Goal: Task Accomplishment & Management: Use online tool/utility

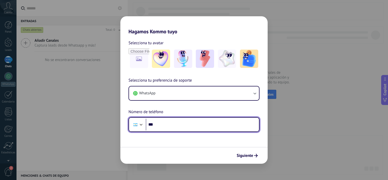
click at [154, 125] on input "***" at bounding box center [202, 125] width 113 height 12
click at [148, 126] on input "***" at bounding box center [202, 125] width 113 height 12
click at [140, 126] on div at bounding box center [141, 124] width 6 height 6
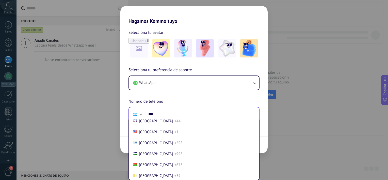
scroll to position [2190, 0]
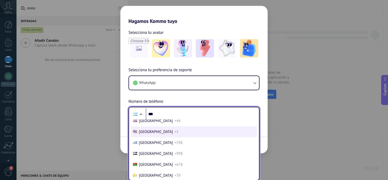
click at [160, 137] on li "United States +1" at bounding box center [194, 131] width 126 height 11
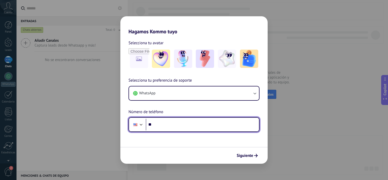
scroll to position [0, 0]
click at [171, 122] on input "***" at bounding box center [202, 125] width 113 height 12
type input "**********"
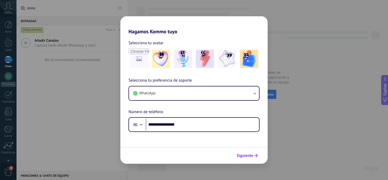
click at [245, 156] on span "Siguiente" at bounding box center [245, 156] width 17 height 4
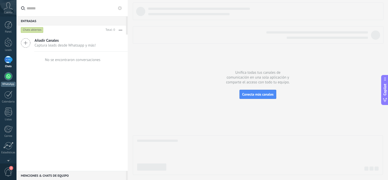
click at [7, 79] on div at bounding box center [8, 76] width 8 height 8
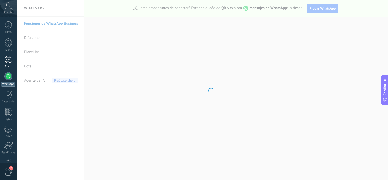
click at [8, 61] on div at bounding box center [8, 59] width 8 height 7
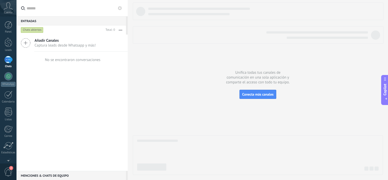
click at [75, 45] on span "Captura leads desde Whatsapp y más!" at bounding box center [65, 45] width 61 height 5
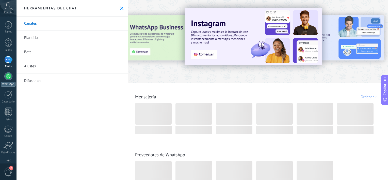
click at [8, 81] on link "WhatsApp" at bounding box center [8, 79] width 17 height 14
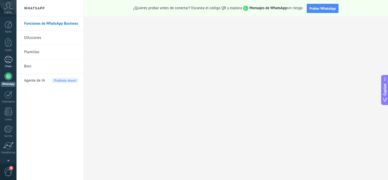
click at [4, 62] on div at bounding box center [8, 59] width 8 height 7
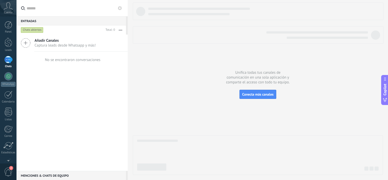
click at [7, 176] on span "2" at bounding box center [8, 171] width 9 height 9
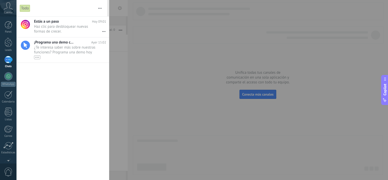
click at [123, 24] on div at bounding box center [194, 90] width 388 height 180
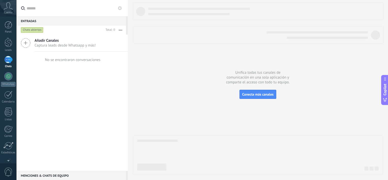
click at [5, 9] on icon at bounding box center [8, 6] width 9 height 8
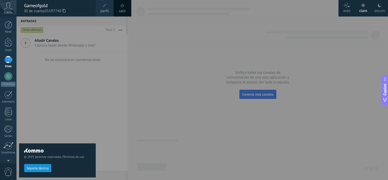
click at [47, 80] on div "© 2025 derechos reservados | Términos de uso Soporte técnico" at bounding box center [57, 98] width 77 height 163
click at [9, 98] on div at bounding box center [8, 95] width 8 height 8
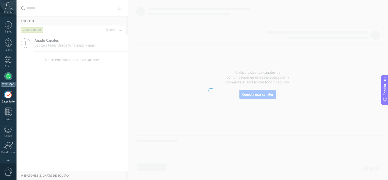
click at [3, 83] on div "WhatsApp" at bounding box center [8, 84] width 14 height 5
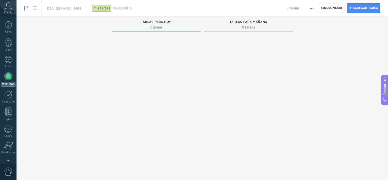
click at [3, 83] on div "WhatsApp" at bounding box center [8, 84] width 14 height 5
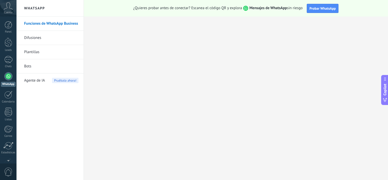
click at [46, 36] on link "Difusiones" at bounding box center [51, 38] width 54 height 14
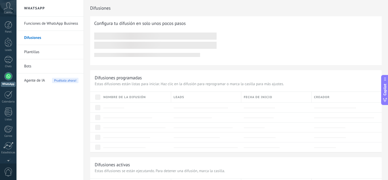
click at [34, 53] on link "Plantillas" at bounding box center [51, 52] width 54 height 14
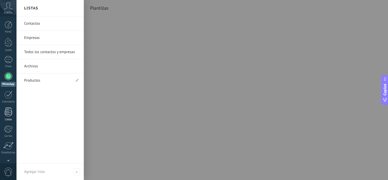
click at [8, 113] on div at bounding box center [9, 112] width 8 height 9
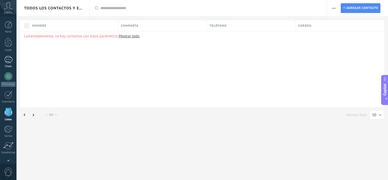
click at [4, 56] on div at bounding box center [8, 59] width 8 height 7
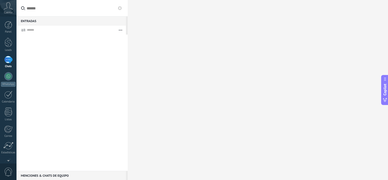
click at [5, 59] on div at bounding box center [8, 59] width 8 height 7
click at [7, 78] on div at bounding box center [8, 76] width 8 height 8
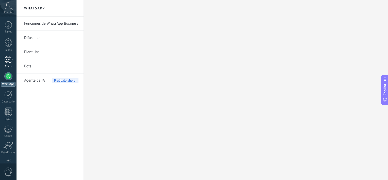
click at [7, 57] on div at bounding box center [8, 59] width 8 height 7
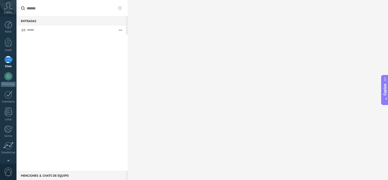
click at [121, 30] on button "button" at bounding box center [120, 29] width 11 height 9
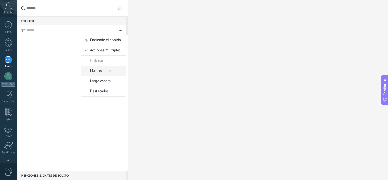
click at [104, 67] on span "Más recientes" at bounding box center [101, 71] width 22 height 10
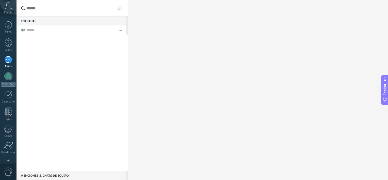
click at [119, 29] on button "button" at bounding box center [120, 29] width 11 height 9
click at [59, 46] on div at bounding box center [72, 103] width 111 height 136
click at [119, 6] on icon at bounding box center [120, 8] width 4 height 4
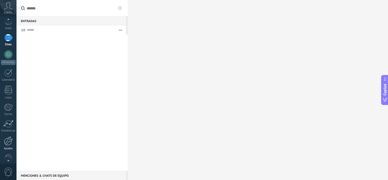
click at [8, 142] on div at bounding box center [8, 140] width 9 height 9
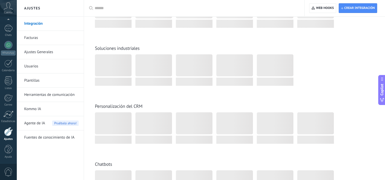
scroll to position [766, 0]
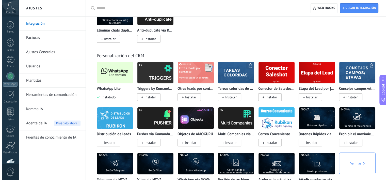
scroll to position [1814, 0]
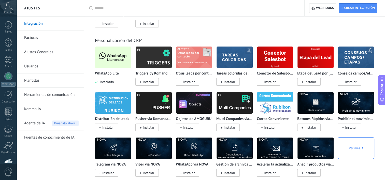
click at [104, 64] on img at bounding box center [113, 57] width 36 height 25
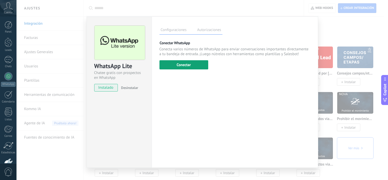
click at [180, 65] on button "Conectar" at bounding box center [184, 64] width 49 height 9
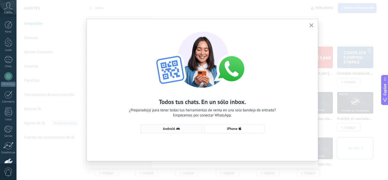
click at [190, 129] on span "Android" at bounding box center [171, 129] width 56 height 4
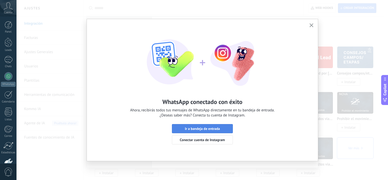
click at [196, 127] on span "Ir a bandeja de entrada" at bounding box center [202, 129] width 35 height 4
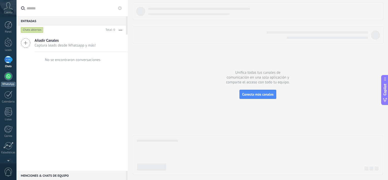
click at [3, 79] on link "WhatsApp" at bounding box center [8, 79] width 17 height 14
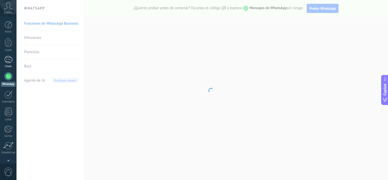
click at [8, 58] on div at bounding box center [8, 59] width 8 height 7
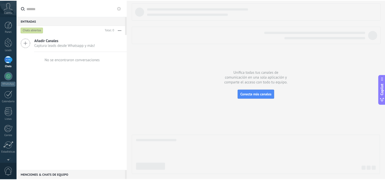
scroll to position [31, 0]
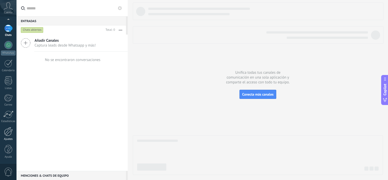
click at [7, 132] on div at bounding box center [8, 131] width 9 height 9
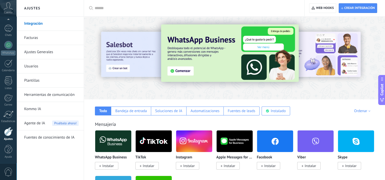
click at [7, 8] on icon at bounding box center [8, 6] width 9 height 8
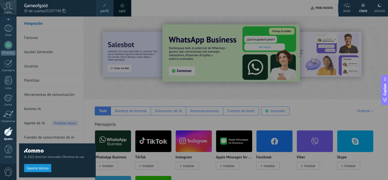
click at [123, 9] on link "salir" at bounding box center [122, 11] width 7 height 6
